Goal: Task Accomplishment & Management: Use online tool/utility

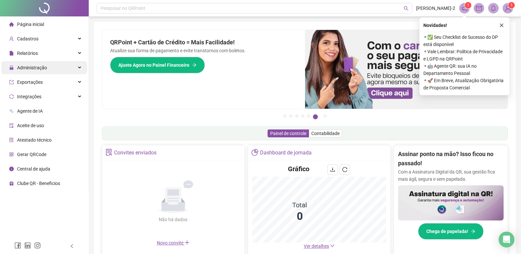
click at [71, 68] on div "Administração" at bounding box center [44, 67] width 86 height 13
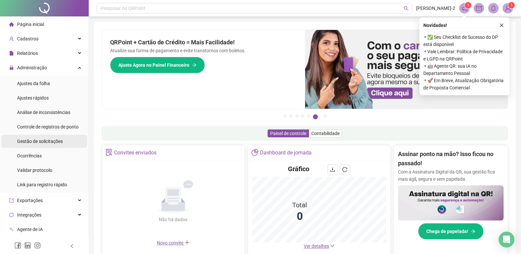
click at [50, 143] on span "Gestão de solicitações" at bounding box center [40, 141] width 46 height 5
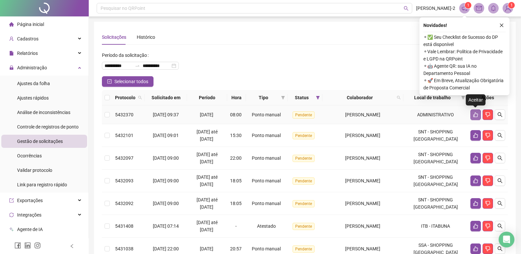
click at [472, 114] on button "button" at bounding box center [475, 114] width 11 height 11
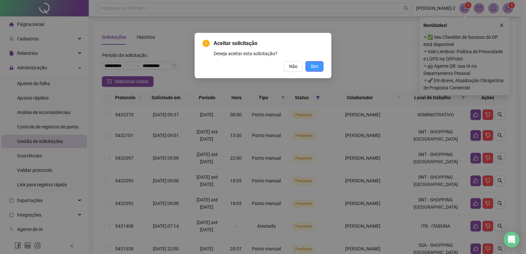
click at [320, 68] on button "Sim" at bounding box center [314, 66] width 18 height 11
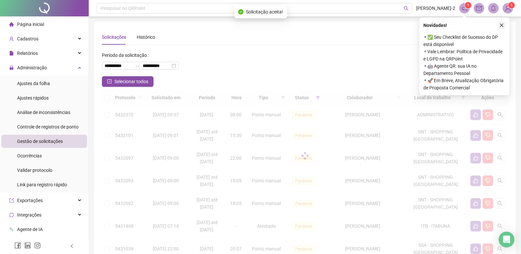
click at [503, 25] on icon "close" at bounding box center [501, 25] width 5 height 5
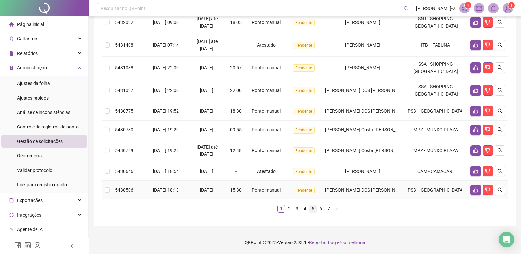
scroll to position [170, 0]
click at [287, 210] on link "2" at bounding box center [289, 208] width 7 height 7
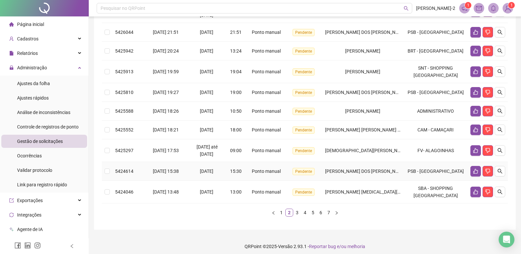
scroll to position [162, 0]
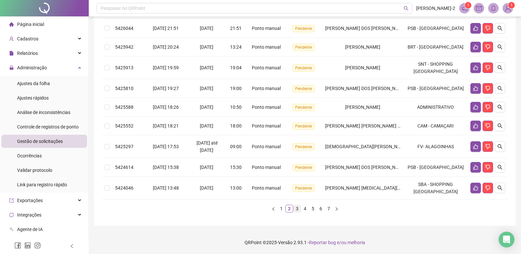
click at [298, 208] on link "3" at bounding box center [297, 208] width 7 height 7
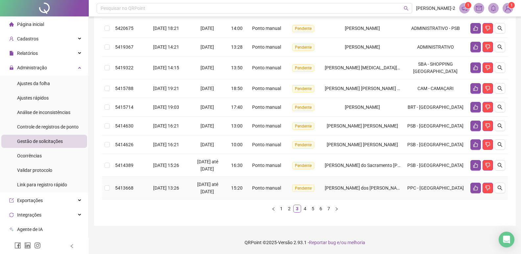
scroll to position [118, 0]
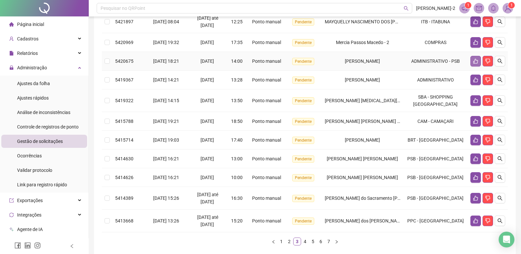
click at [476, 60] on button "button" at bounding box center [475, 61] width 11 height 11
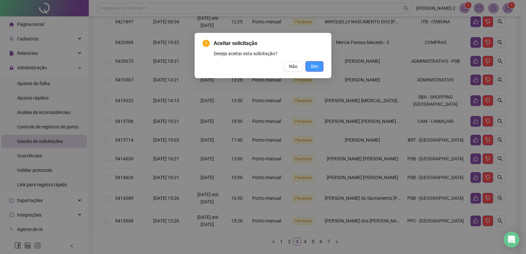
click at [319, 64] on button "Sim" at bounding box center [314, 66] width 18 height 11
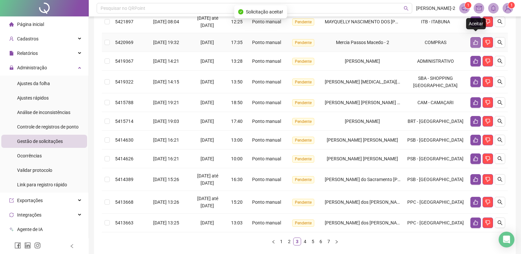
click at [476, 40] on icon "like" at bounding box center [475, 42] width 5 height 5
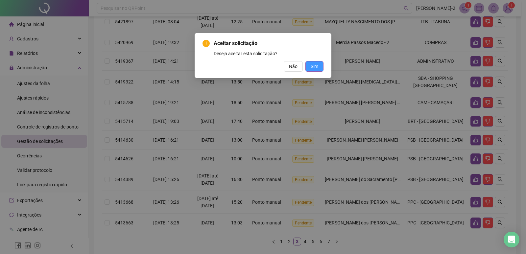
click at [316, 66] on span "Sim" at bounding box center [315, 66] width 8 height 7
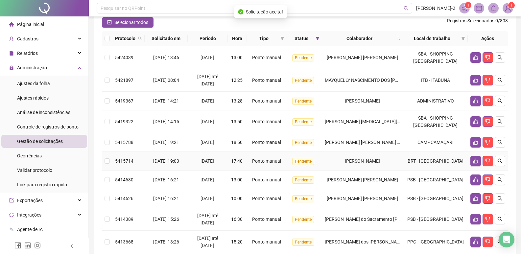
scroll to position [52, 0]
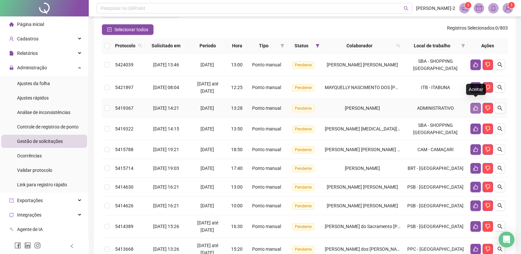
click at [476, 106] on icon "like" at bounding box center [475, 108] width 5 height 5
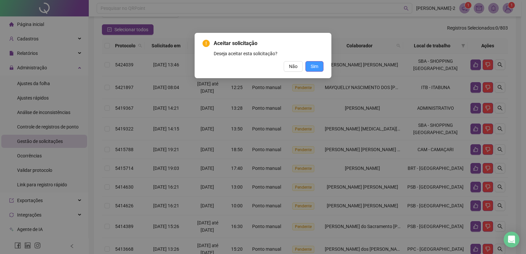
click at [321, 68] on button "Sim" at bounding box center [314, 66] width 18 height 11
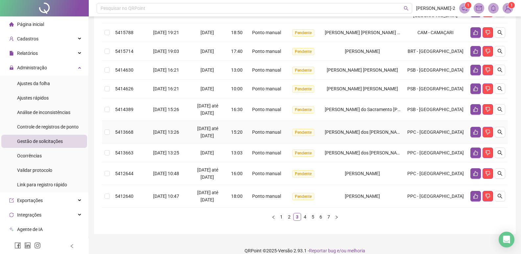
scroll to position [151, 0]
click at [305, 220] on link "4" at bounding box center [305, 216] width 7 height 7
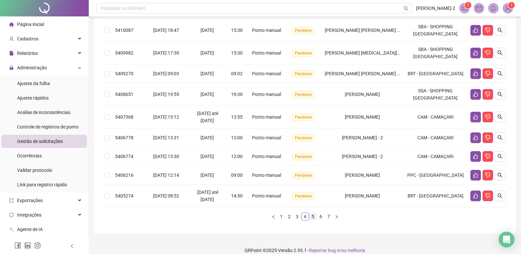
click at [311, 213] on link "5" at bounding box center [312, 216] width 7 height 7
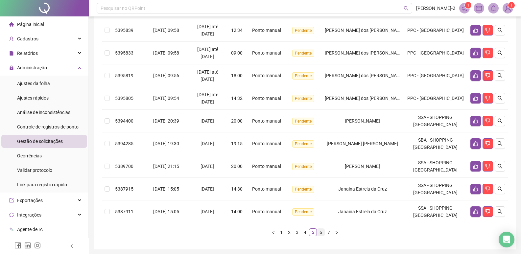
click at [322, 229] on link "6" at bounding box center [320, 232] width 7 height 7
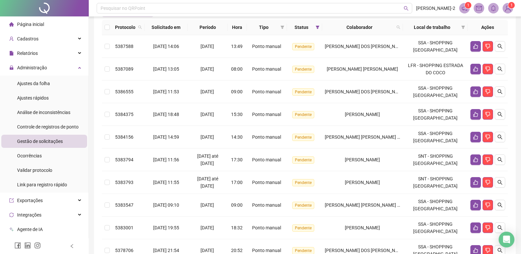
scroll to position [178, 0]
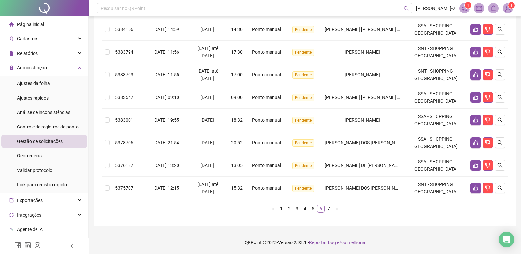
click at [324, 208] on link "6" at bounding box center [320, 208] width 7 height 7
click at [327, 209] on link "7" at bounding box center [328, 208] width 7 height 7
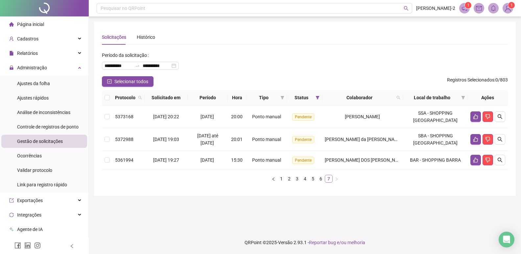
scroll to position [0, 0]
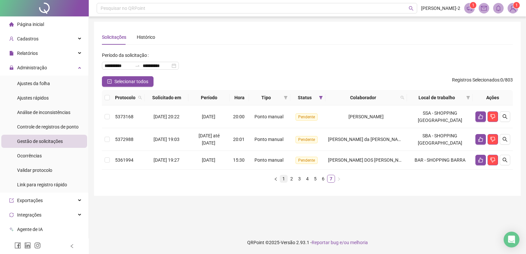
click at [283, 179] on link "1" at bounding box center [283, 178] width 7 height 7
